Goal: Find specific page/section: Find specific page/section

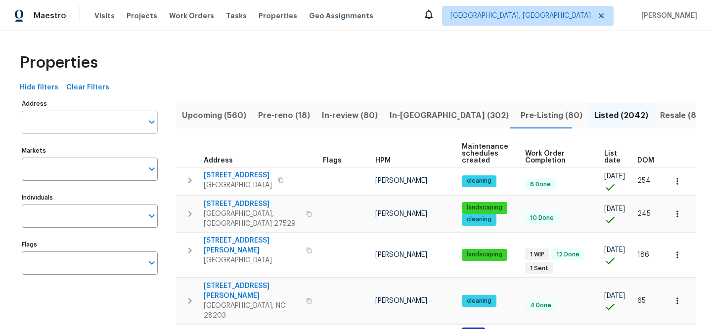
click at [109, 120] on input "Address" at bounding box center [82, 122] width 121 height 23
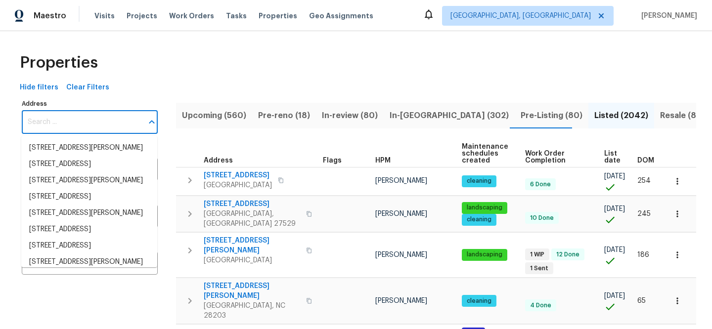
paste input "485 W 100 N"
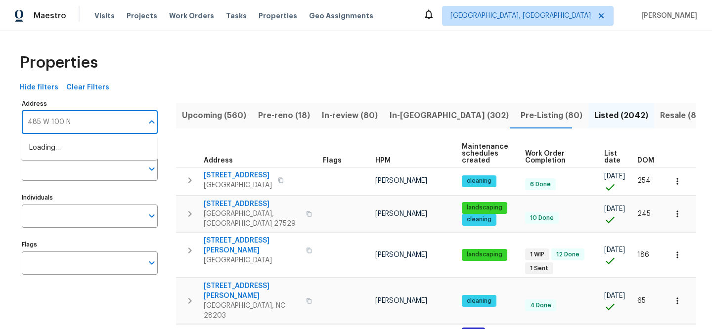
type input "485 W 100 N"
click at [79, 153] on li "485 W 100 N Layton UT 84041" at bounding box center [89, 148] width 136 height 16
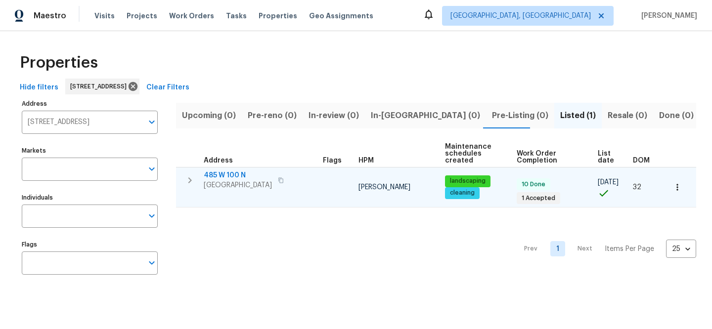
click at [231, 174] on span "485 W 100 N" at bounding box center [238, 176] width 68 height 10
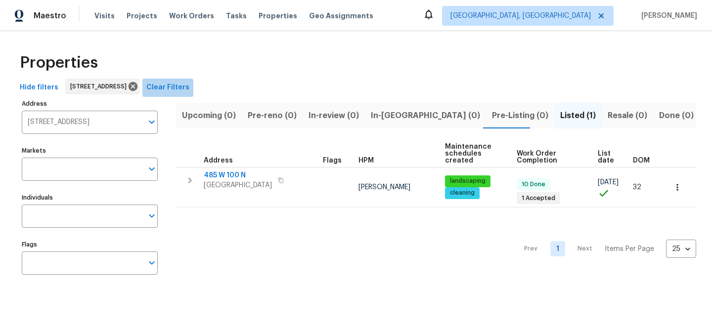
click at [189, 85] on span "Clear Filters" at bounding box center [167, 88] width 43 height 12
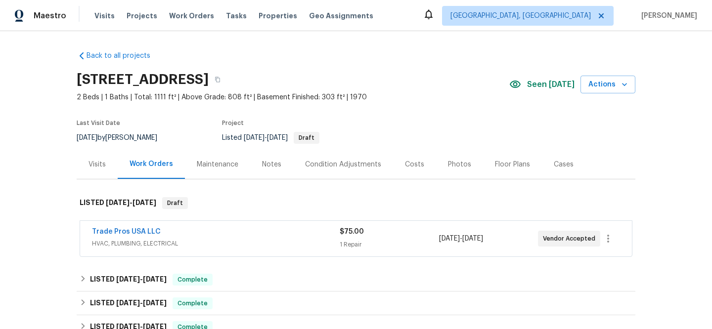
click at [91, 161] on div "Visits" at bounding box center [97, 165] width 17 height 10
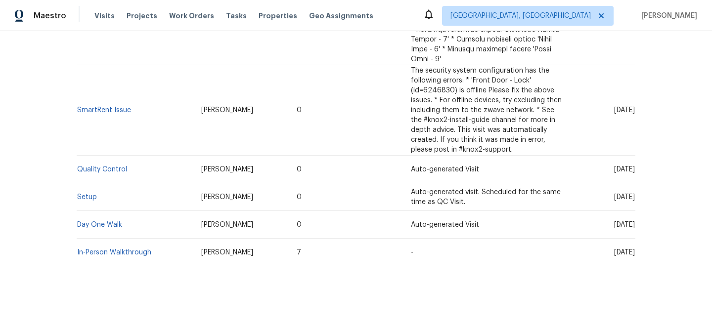
scroll to position [449, 0]
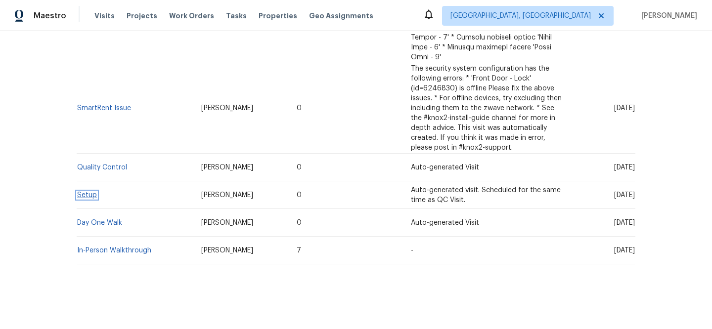
click at [84, 192] on link "Setup" at bounding box center [87, 195] width 20 height 7
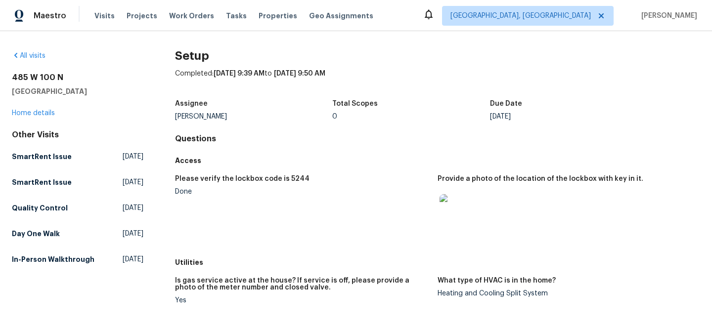
click at [453, 211] on img at bounding box center [456, 210] width 32 height 32
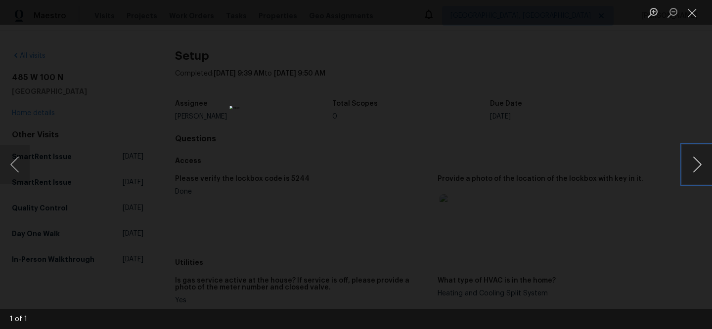
click at [691, 157] on button "Next image" at bounding box center [698, 165] width 30 height 40
